Goal: Task Accomplishment & Management: Manage account settings

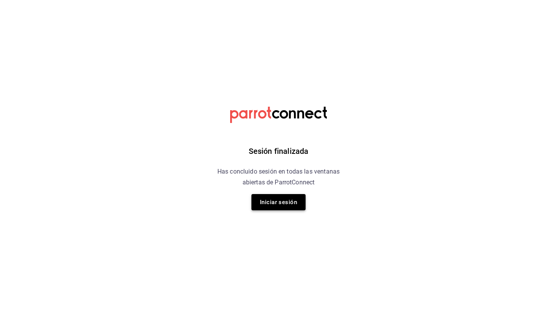
click at [295, 204] on button "Iniciar sesión" at bounding box center [279, 202] width 54 height 16
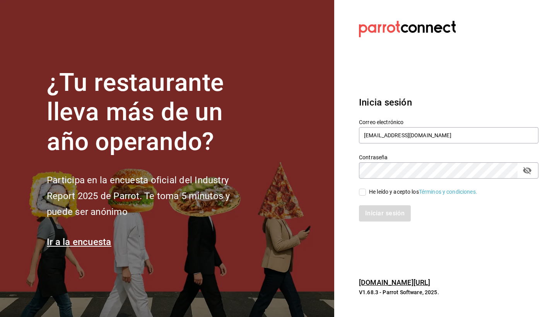
type input "administracion@comaldeamelia.com"
click at [358, 192] on div "He leído y acepto los Términos y condiciones." at bounding box center [444, 188] width 189 height 18
click at [360, 192] on input "He leído y acepto los Términos y condiciones." at bounding box center [362, 192] width 7 height 7
checkbox input "true"
click at [389, 209] on button "Iniciar sesión" at bounding box center [385, 213] width 53 height 16
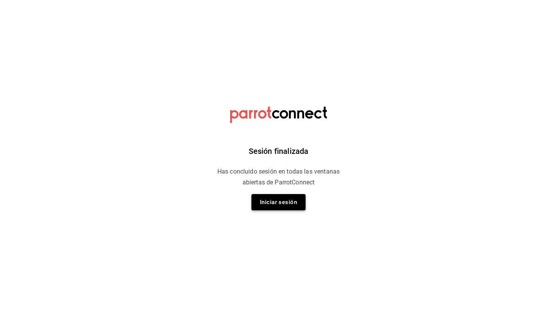
click at [269, 203] on button "Iniciar sesión" at bounding box center [279, 202] width 54 height 16
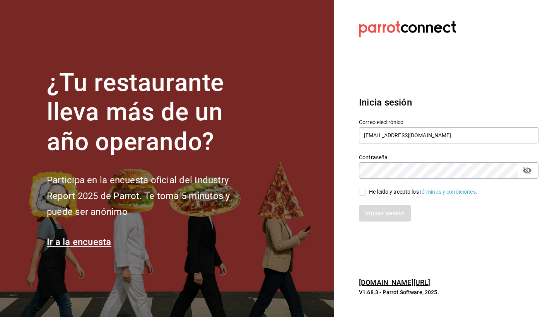
type input "[EMAIL_ADDRESS][DOMAIN_NAME]"
click at [362, 189] on input "He leído y acepto los Términos y condiciones." at bounding box center [362, 192] width 7 height 7
checkbox input "true"
click at [385, 211] on button "Iniciar sesión" at bounding box center [385, 213] width 53 height 16
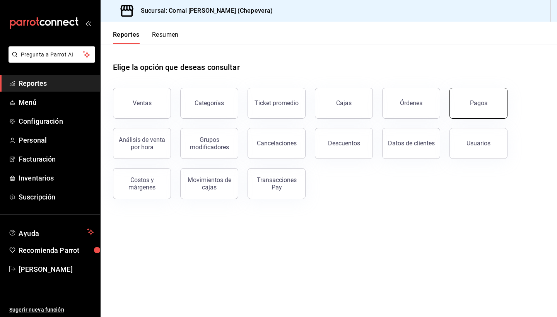
click at [471, 103] on div "Pagos" at bounding box center [478, 102] width 17 height 7
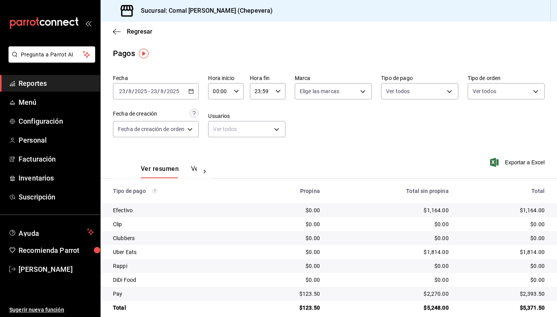
click at [192, 92] on icon "button" at bounding box center [190, 91] width 5 height 5
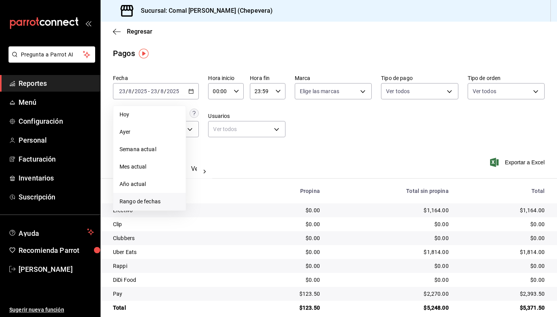
click at [152, 200] on span "Rango de fechas" at bounding box center [150, 202] width 60 height 8
click at [273, 193] on abbr "23" at bounding box center [270, 193] width 5 height 5
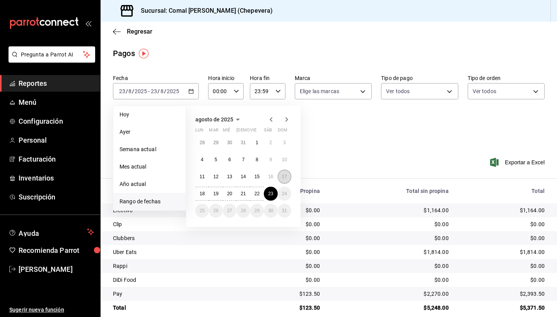
click at [285, 178] on abbr "17" at bounding box center [284, 176] width 5 height 5
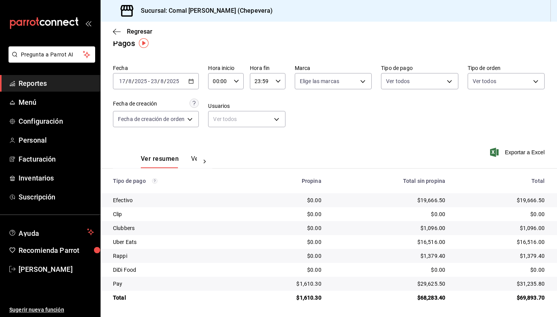
scroll to position [10, 0]
